Goal: Find specific page/section

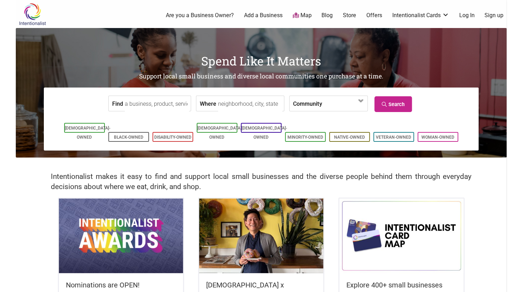
click at [114, 101] on label "Find" at bounding box center [117, 103] width 11 height 15
click at [125, 101] on input "Find" at bounding box center [157, 104] width 64 height 16
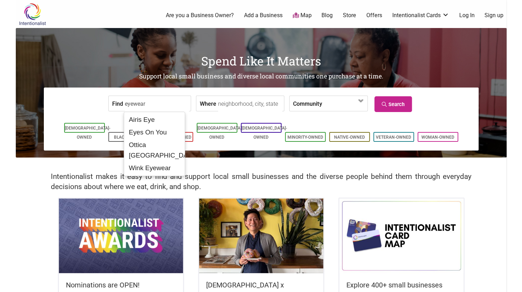
type input "eyewear"
click at [395, 104] on link "Search" at bounding box center [393, 104] width 38 height 16
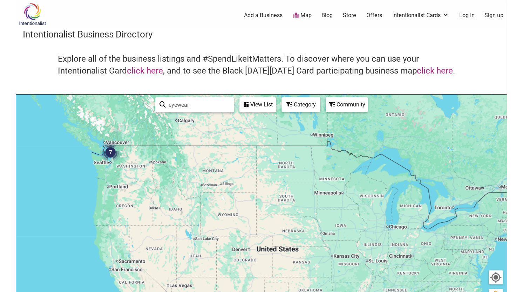
click at [109, 151] on img "7" at bounding box center [110, 152] width 27 height 27
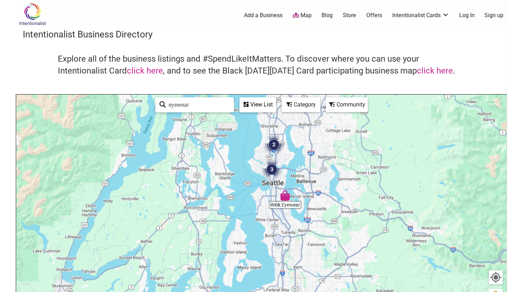
click at [286, 198] on img "Wink Eyewear" at bounding box center [285, 196] width 16 height 16
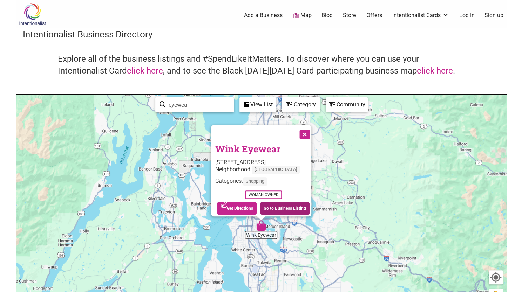
click at [289, 202] on link "Go to Business Listing" at bounding box center [284, 208] width 49 height 13
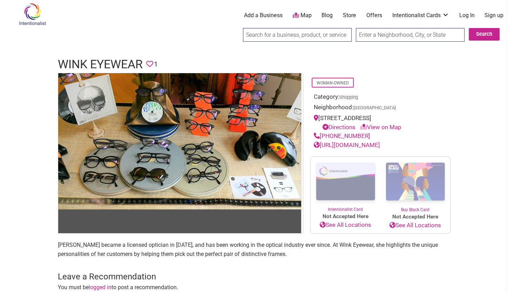
click at [316, 144] on icon at bounding box center [317, 145] width 6 height 6
